Goal: Find specific page/section: Locate a particular part of the current website

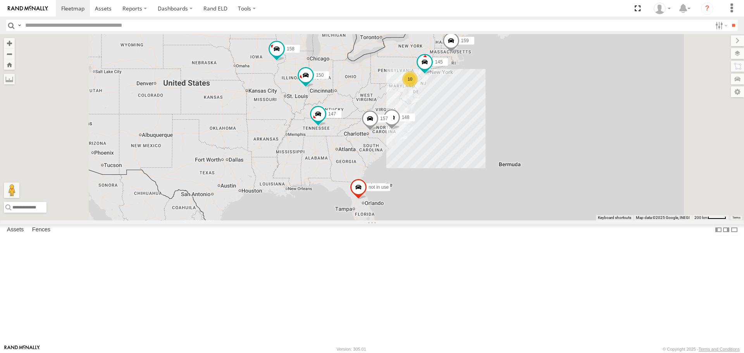
click at [0, 0] on span at bounding box center [0, 0] width 0 height 0
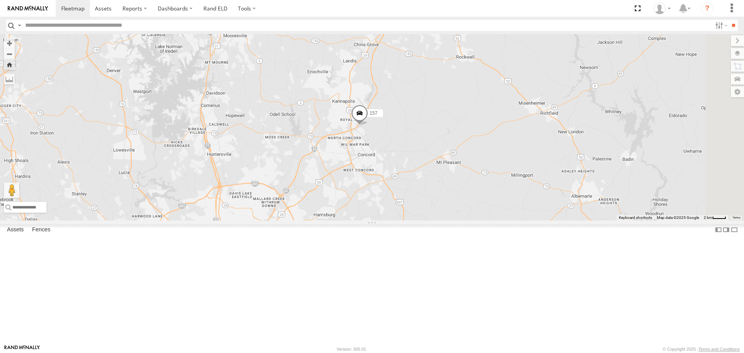
drag, startPoint x: 629, startPoint y: 173, endPoint x: 519, endPoint y: 181, distance: 110.7
click at [519, 181] on div "157" at bounding box center [372, 127] width 744 height 186
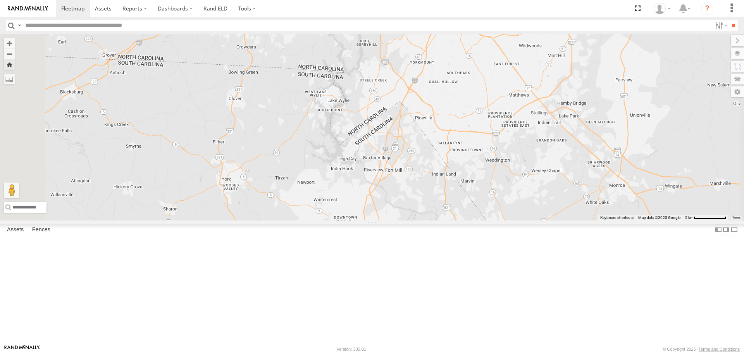
click at [487, 194] on div "157" at bounding box center [372, 127] width 744 height 186
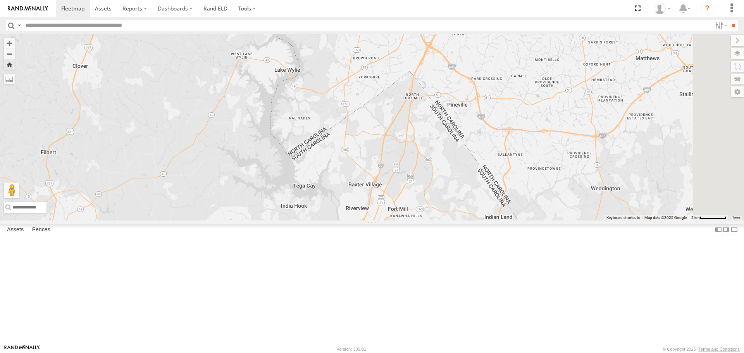
click at [492, 220] on div "157" at bounding box center [372, 127] width 744 height 186
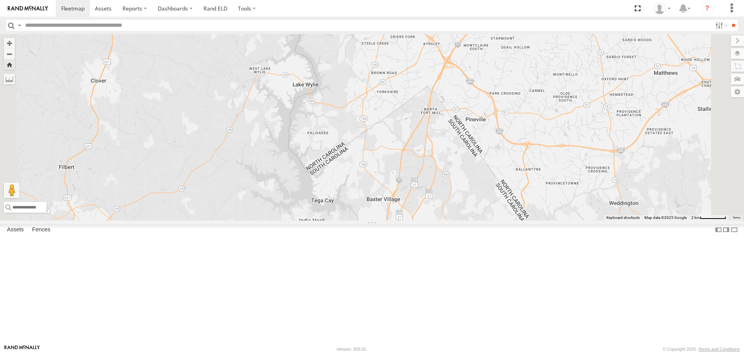
drag, startPoint x: 517, startPoint y: 219, endPoint x: 535, endPoint y: 234, distance: 24.2
click at [535, 220] on div "157" at bounding box center [372, 127] width 744 height 186
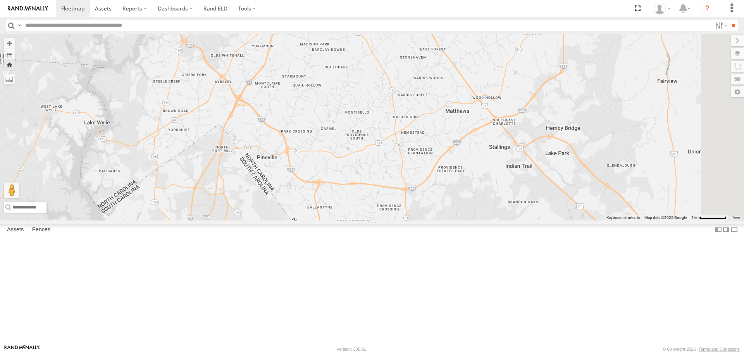
drag, startPoint x: 602, startPoint y: 247, endPoint x: 401, endPoint y: 285, distance: 204.8
click at [401, 220] on div "157" at bounding box center [372, 127] width 744 height 186
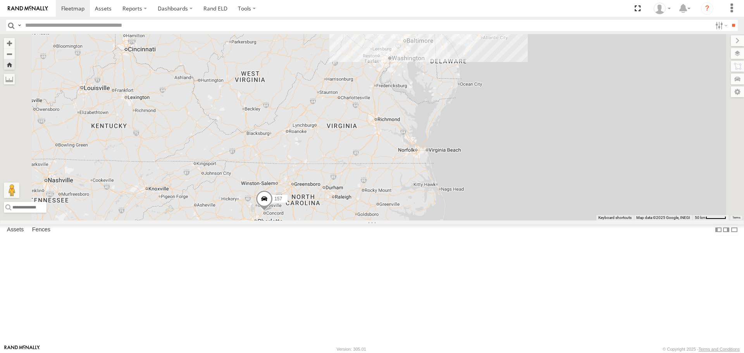
click at [273, 211] on span at bounding box center [264, 200] width 17 height 21
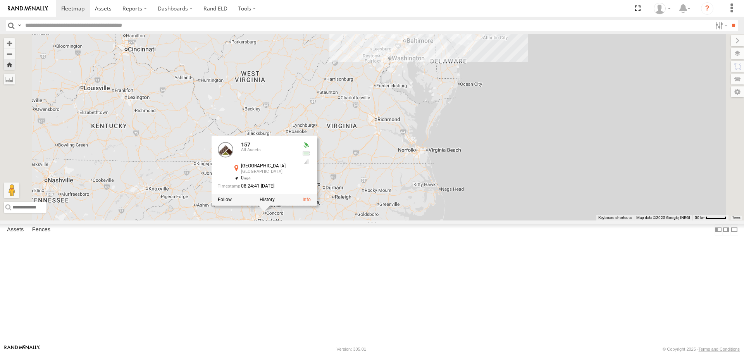
click at [498, 220] on div "157 157 All Assets Concord Concord 35.45215 , -80.59373 0 08:24:41 [DATE]" at bounding box center [372, 127] width 744 height 186
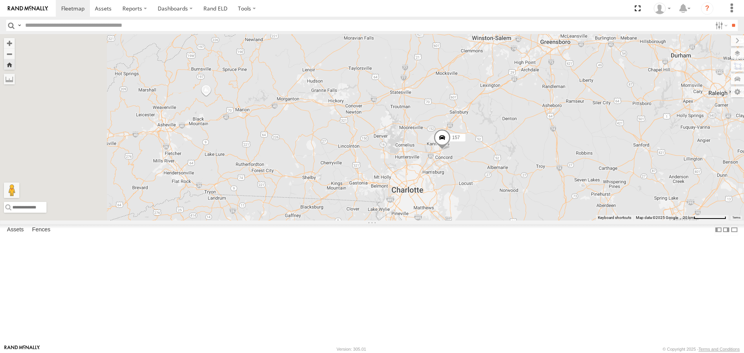
drag, startPoint x: 325, startPoint y: 270, endPoint x: 645, endPoint y: 224, distance: 323.8
click at [645, 220] on div "157" at bounding box center [372, 127] width 744 height 186
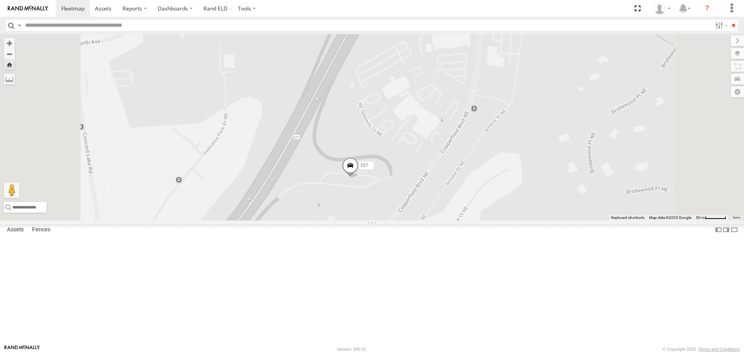
drag, startPoint x: 448, startPoint y: 187, endPoint x: 471, endPoint y: 269, distance: 85.2
click at [475, 220] on div "157" at bounding box center [372, 127] width 744 height 186
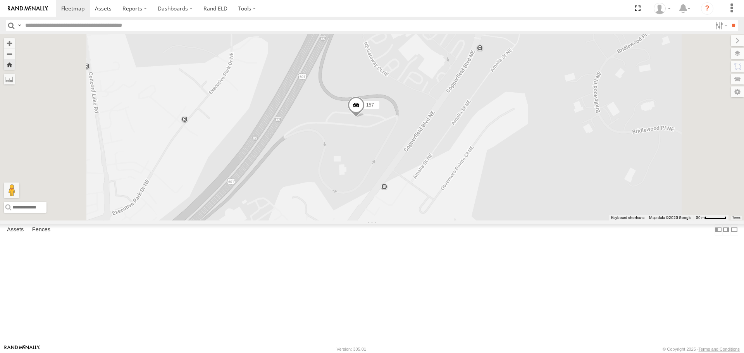
drag, startPoint x: 459, startPoint y: 271, endPoint x: 464, endPoint y: 204, distance: 67.2
click at [464, 203] on div "157" at bounding box center [372, 127] width 744 height 186
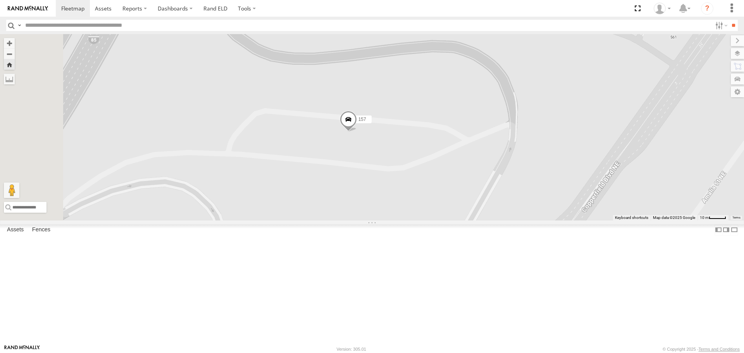
drag, startPoint x: 485, startPoint y: 183, endPoint x: 521, endPoint y: 311, distance: 132.9
click at [522, 220] on div "157" at bounding box center [372, 127] width 744 height 186
